Goal: Task Accomplishment & Management: Complete application form

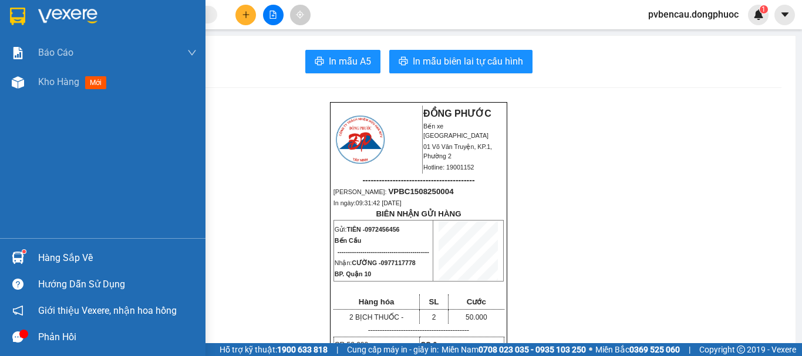
click at [65, 262] on div "Hàng sắp về" at bounding box center [117, 258] width 159 height 18
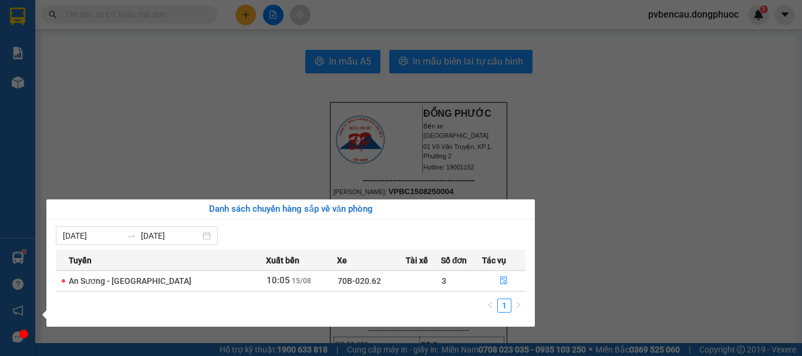
click at [0, 98] on div "Báo cáo Mẫu 1: Báo cáo dòng tiền Mẫu 1: Báo cáo dòng tiền theo nhân viên Mẫu 1:…" at bounding box center [17, 178] width 35 height 356
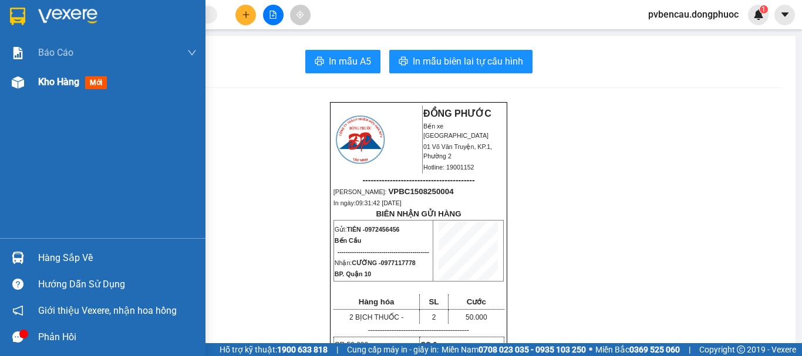
click at [79, 86] on span "Kho hàng" at bounding box center [58, 81] width 41 height 11
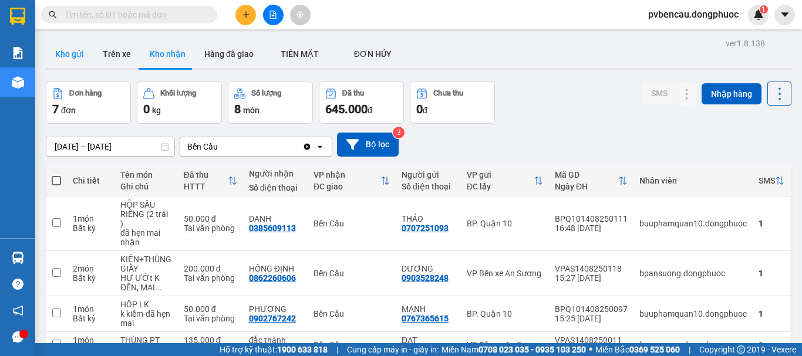
click at [56, 55] on button "Kho gửi" at bounding box center [70, 54] width 48 height 28
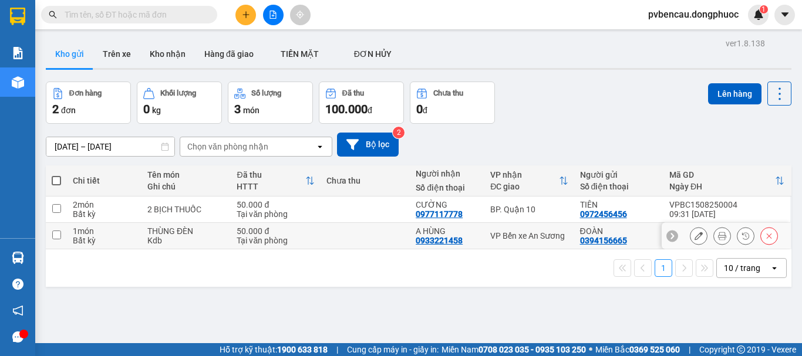
click at [250, 227] on div "50.000 đ" at bounding box center [275, 231] width 77 height 9
checkbox input "true"
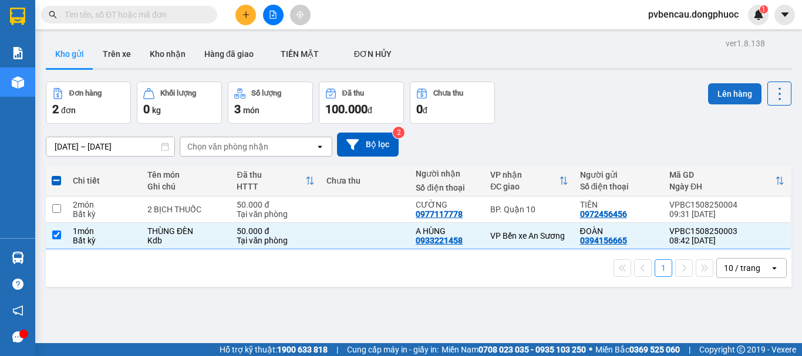
click at [729, 94] on button "Lên hàng" at bounding box center [734, 93] width 53 height 21
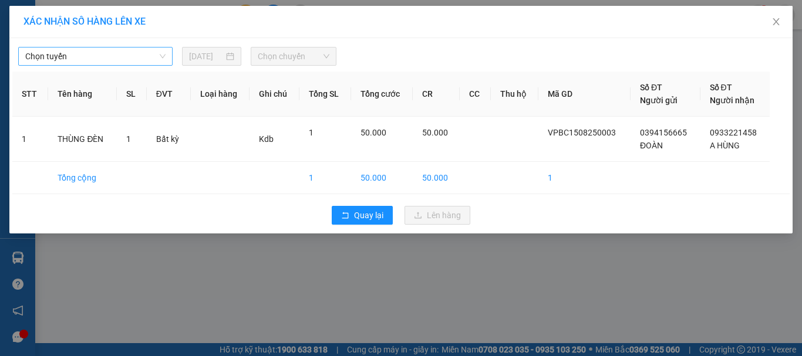
click at [95, 52] on span "Chọn tuyến" at bounding box center [95, 57] width 140 height 18
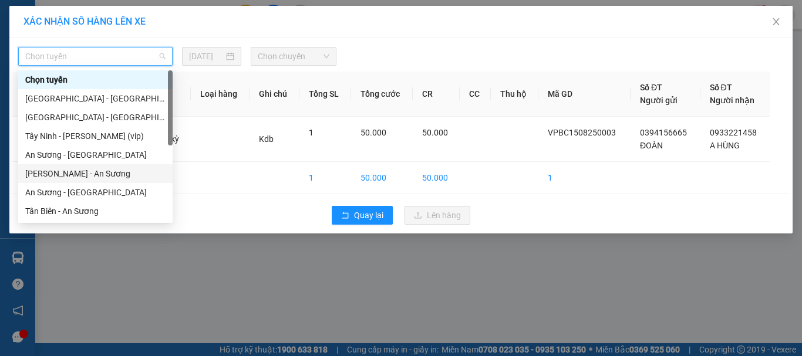
click at [76, 176] on div "[PERSON_NAME] - An Sương" at bounding box center [95, 173] width 140 height 13
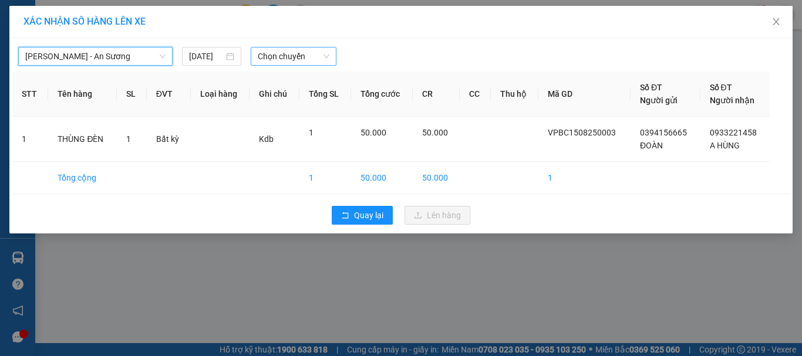
click at [288, 59] on span "Chọn chuyến" at bounding box center [294, 57] width 72 height 18
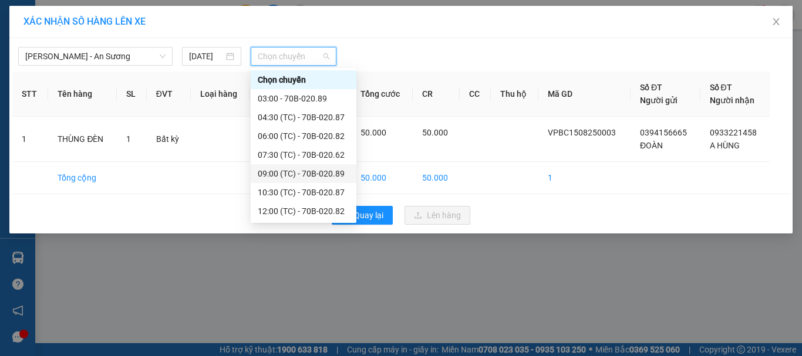
click at [298, 173] on div "09:00 (TC) - 70B-020.89" at bounding box center [304, 173] width 92 height 13
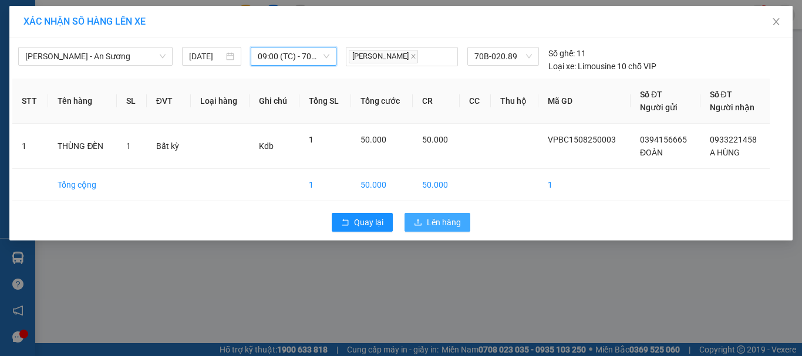
click at [420, 222] on icon "upload" at bounding box center [418, 222] width 8 height 8
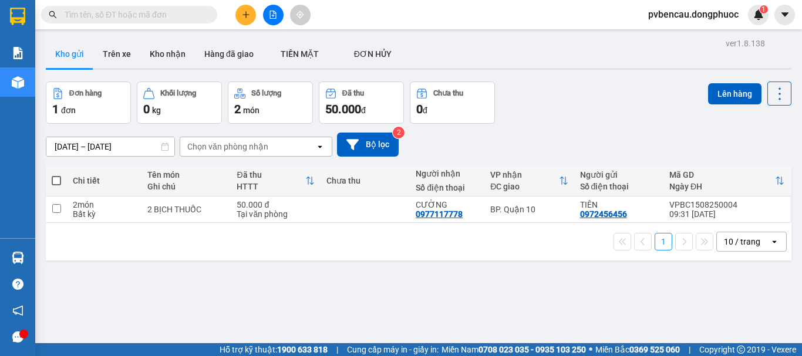
click at [178, 272] on div "ver 1.8.138 Kho gửi Trên xe Kho nhận Hàng đã giao TIỀN MẶT ĐƠN HỦY Đơn hàng 1…" at bounding box center [418, 213] width 755 height 356
click at [224, 270] on div "ver 1.8.138 Kho gửi Trên xe Kho nhận Hàng đã giao TIỀN MẶT ĐƠN HỦY Đơn hàng 1…" at bounding box center [418, 213] width 755 height 356
click at [87, 201] on div "2 món" at bounding box center [104, 204] width 63 height 9
checkbox input "true"
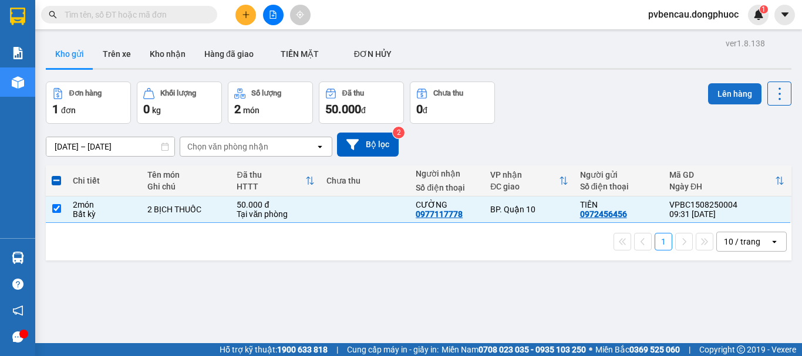
click at [711, 90] on button "Lên hàng" at bounding box center [734, 93] width 53 height 21
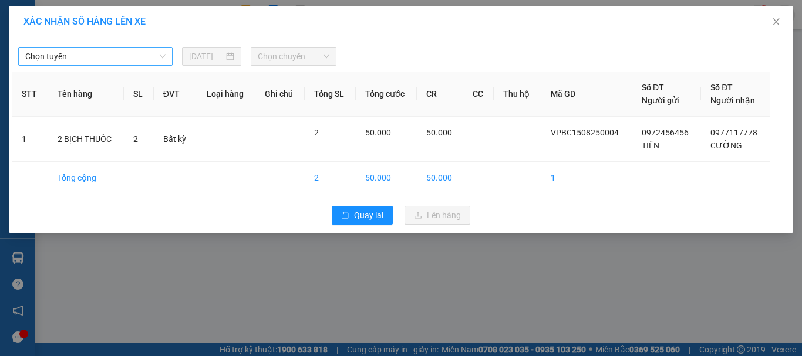
click at [106, 61] on span "Chọn tuyến" at bounding box center [95, 57] width 140 height 18
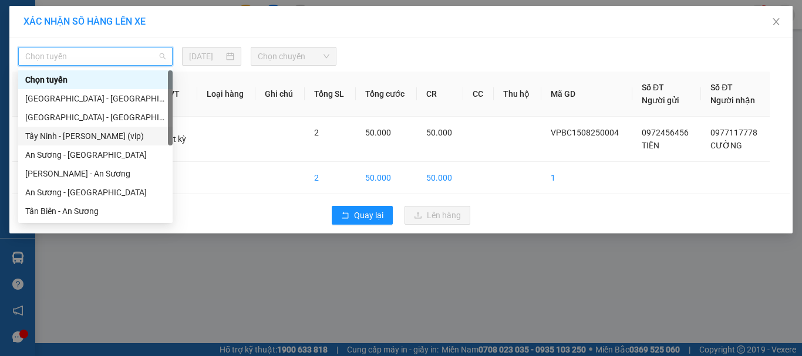
click at [97, 134] on div "Tây Ninh - [PERSON_NAME] (vip)" at bounding box center [95, 136] width 140 height 13
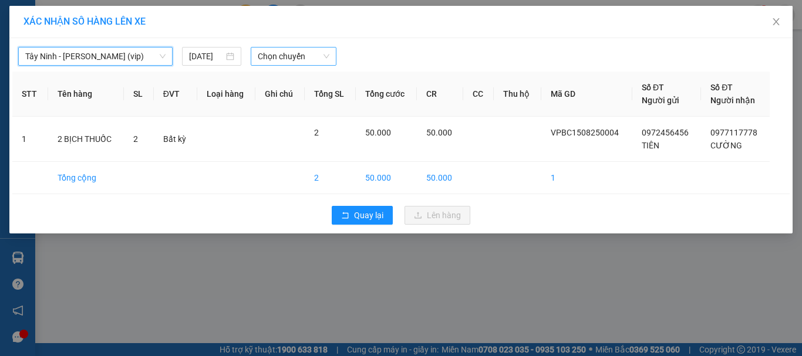
click at [278, 57] on span "Chọn chuyến" at bounding box center [294, 57] width 72 height 18
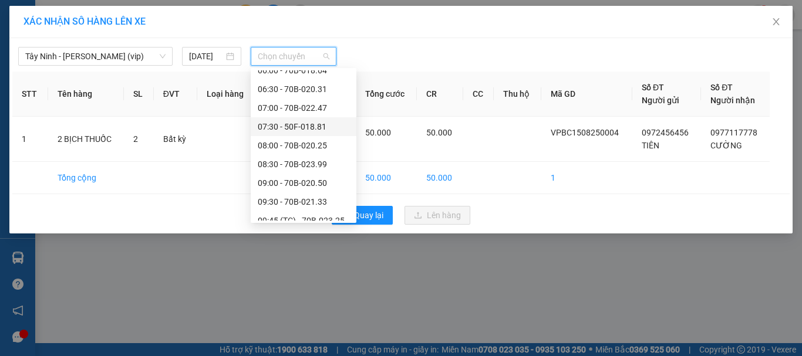
scroll to position [294, 0]
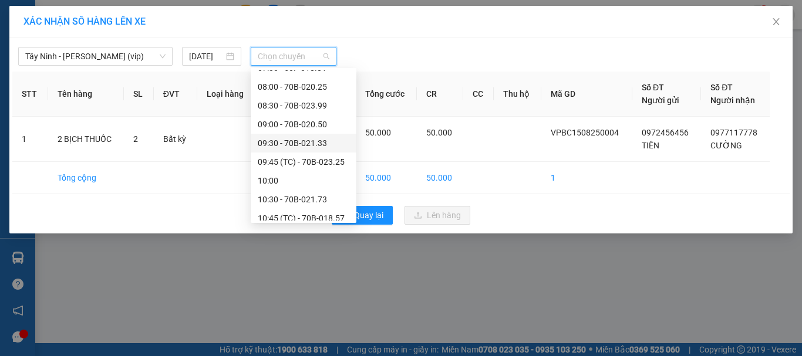
click at [297, 142] on div "09:30 - 70B-021.33" at bounding box center [304, 143] width 92 height 13
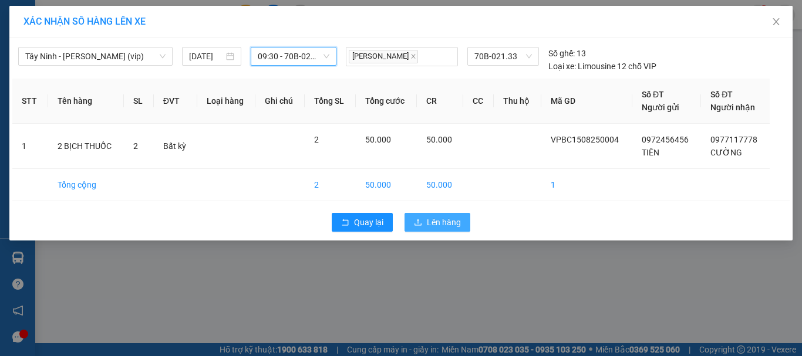
click at [431, 219] on span "Lên hàng" at bounding box center [444, 222] width 34 height 13
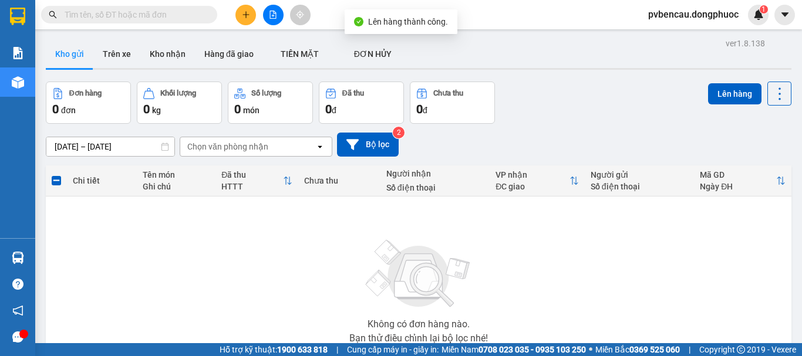
click at [52, 248] on div "Không có đơn hàng nào. Bạn thử điều chỉnh lại bộ lọc nhé!" at bounding box center [419, 288] width 734 height 176
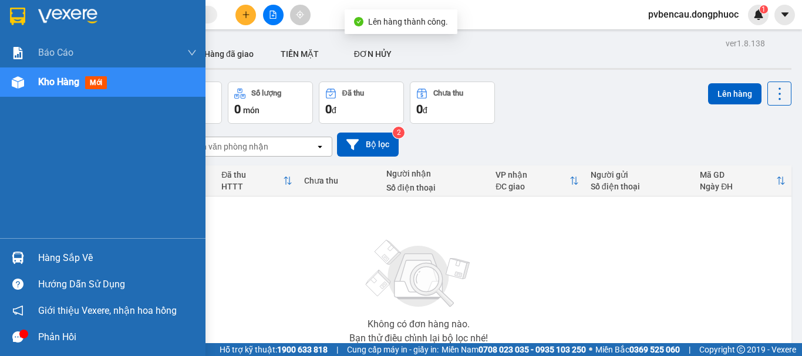
click at [8, 252] on div at bounding box center [18, 258] width 21 height 21
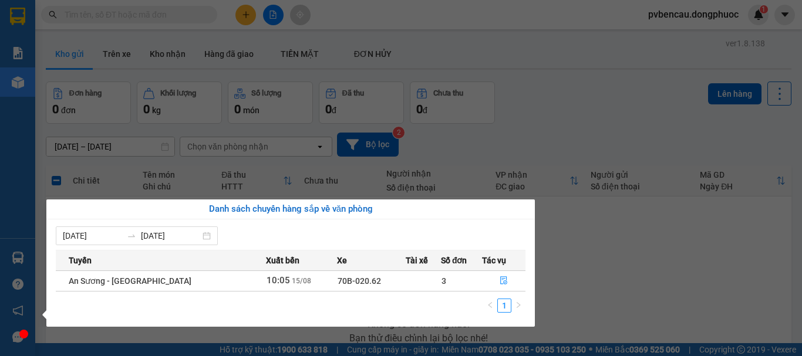
click at [589, 254] on section "Kết quả tìm kiếm ( 0 ) Bộ lọc No Data pvbencau.dongphuoc 1 Báo cáo Mẫu 1: Báo c…" at bounding box center [401, 178] width 802 height 356
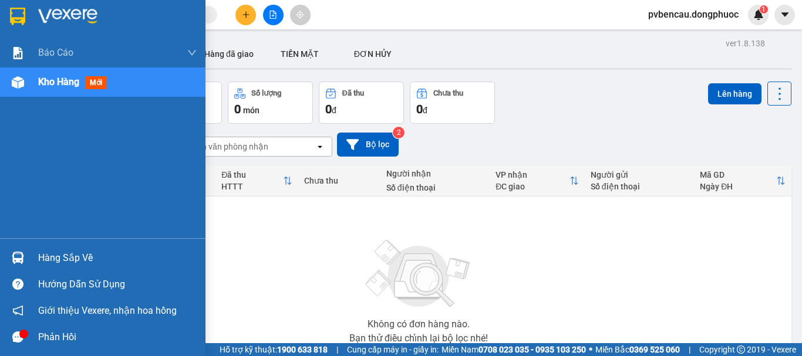
click at [79, 77] on span "Kho hàng" at bounding box center [58, 81] width 41 height 11
click at [81, 77] on div "Kho hàng mới" at bounding box center [74, 82] width 73 height 15
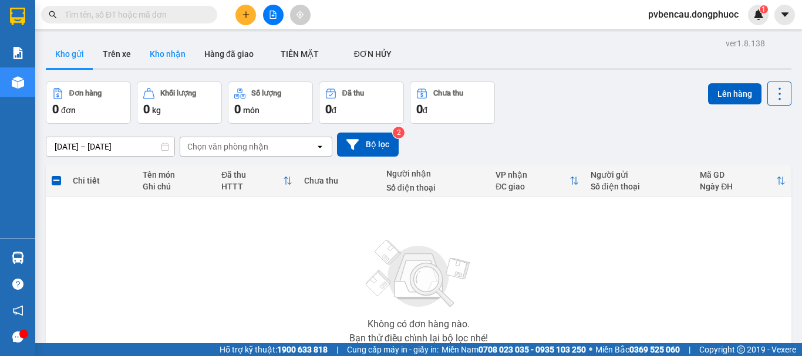
click at [181, 53] on button "Kho nhận" at bounding box center [167, 54] width 55 height 28
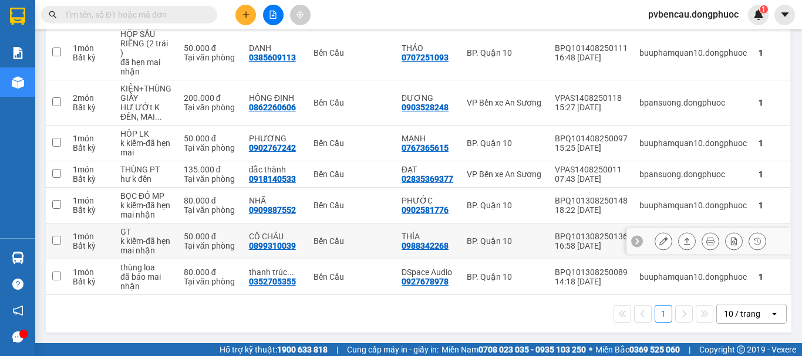
scroll to position [112, 0]
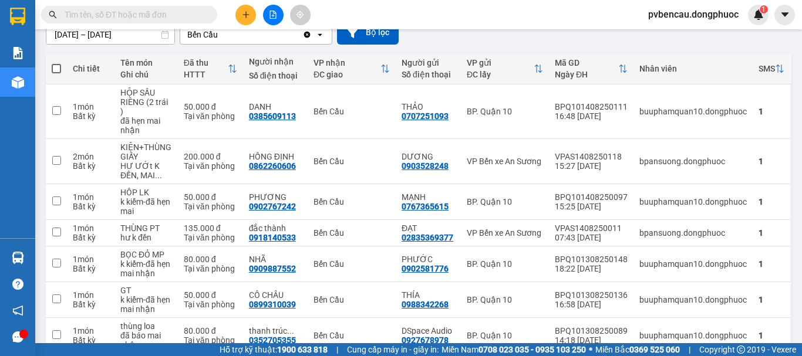
click at [242, 20] on button at bounding box center [245, 15] width 21 height 21
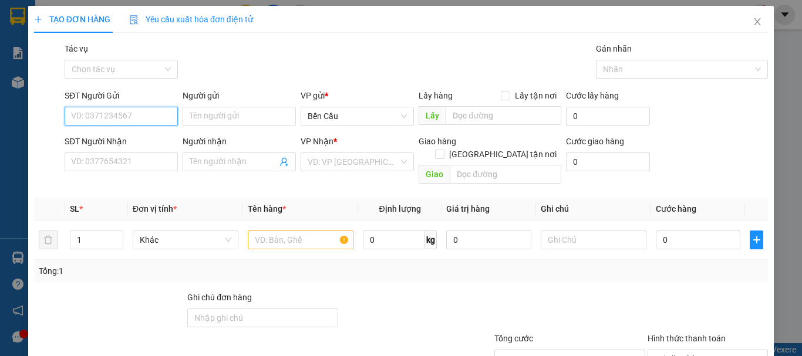
click at [121, 123] on input "SĐT Người Gửi" at bounding box center [121, 116] width 113 height 19
click at [160, 138] on div "0346524533 - NK TÂM ĐỨC" at bounding box center [122, 139] width 102 height 13
type input "0346524533"
type input "NK TÂM ĐỨC"
type input "0937057095"
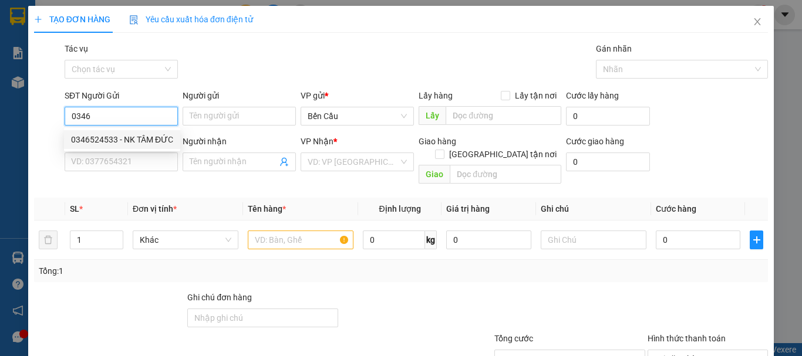
type input "LAB [GEOGRAPHIC_DATA]"
type input "30.000"
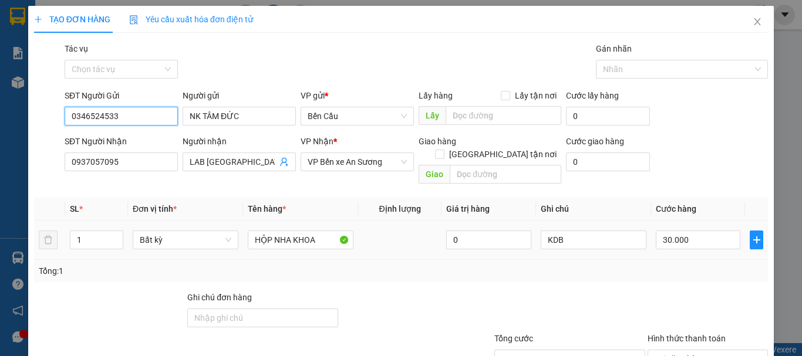
scroll to position [78, 0]
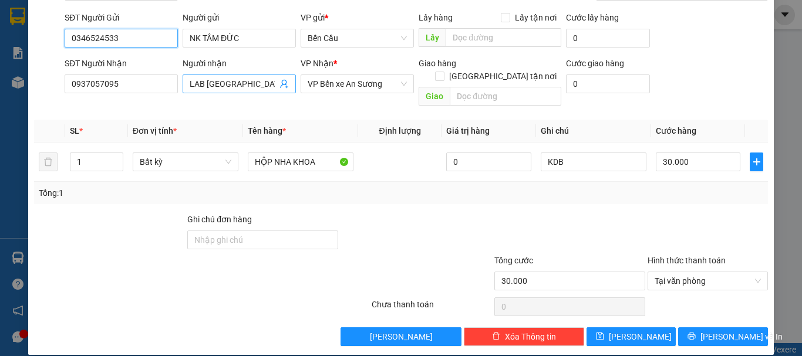
type input "0346524533"
click at [281, 84] on icon "user-add" at bounding box center [283, 83] width 9 height 9
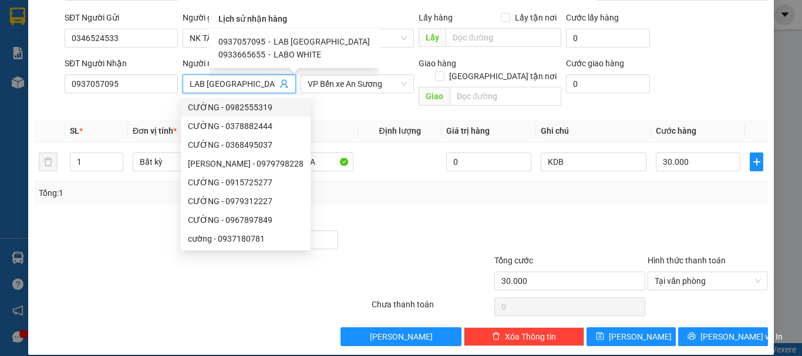
click at [130, 120] on th "Đơn vị tính *" at bounding box center [185, 131] width 115 height 23
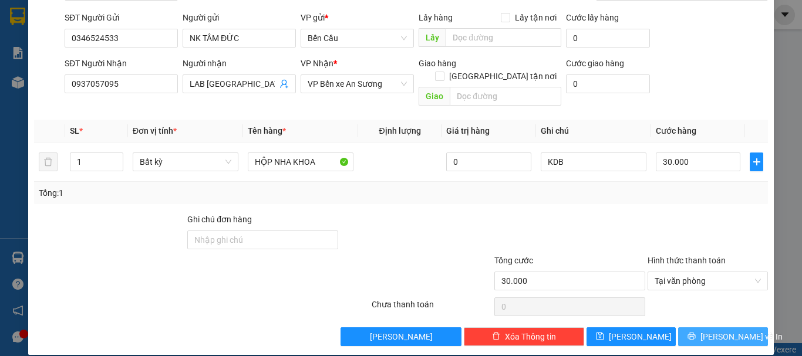
click at [696, 332] on icon "printer" at bounding box center [691, 336] width 8 height 8
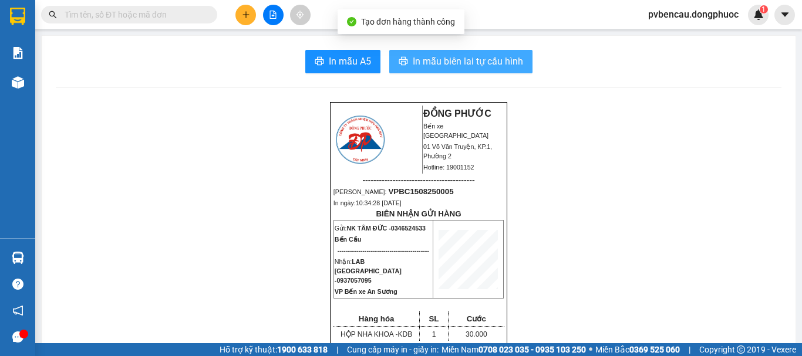
click at [481, 66] on span "In mẫu biên lai tự cấu hình" at bounding box center [468, 61] width 110 height 15
